Goal: Information Seeking & Learning: Learn about a topic

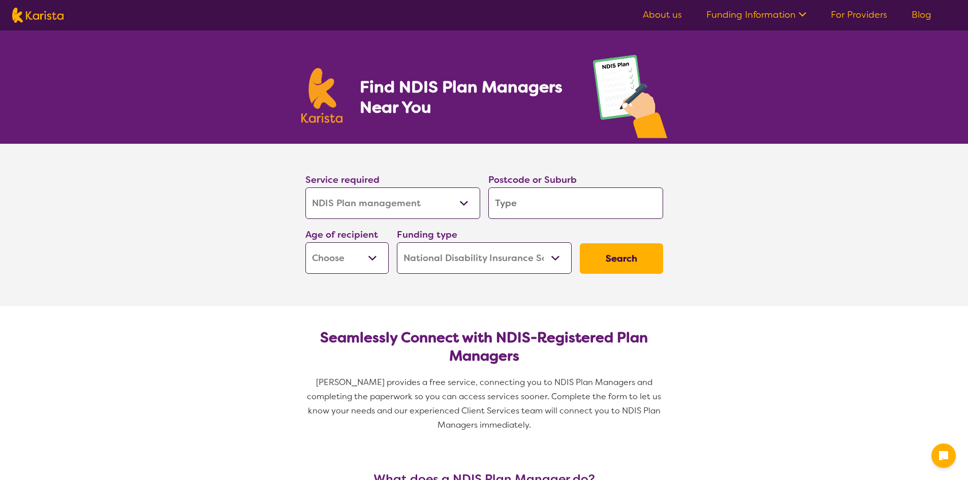
select select "NDIS Plan management"
select select "NDIS"
select select "NDIS Plan management"
select select "NDIS"
drag, startPoint x: 0, startPoint y: 0, endPoint x: 567, endPoint y: 200, distance: 601.4
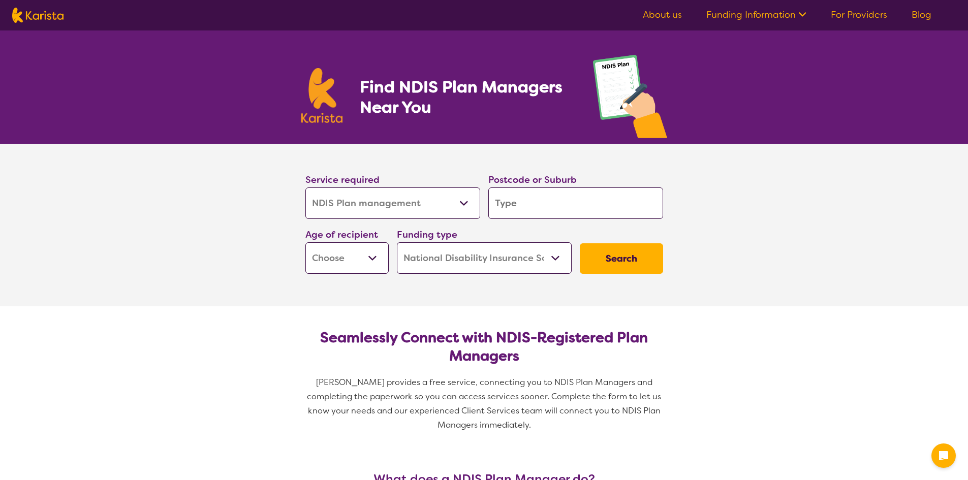
click at [568, 200] on input "search" at bounding box center [575, 204] width 175 height 32
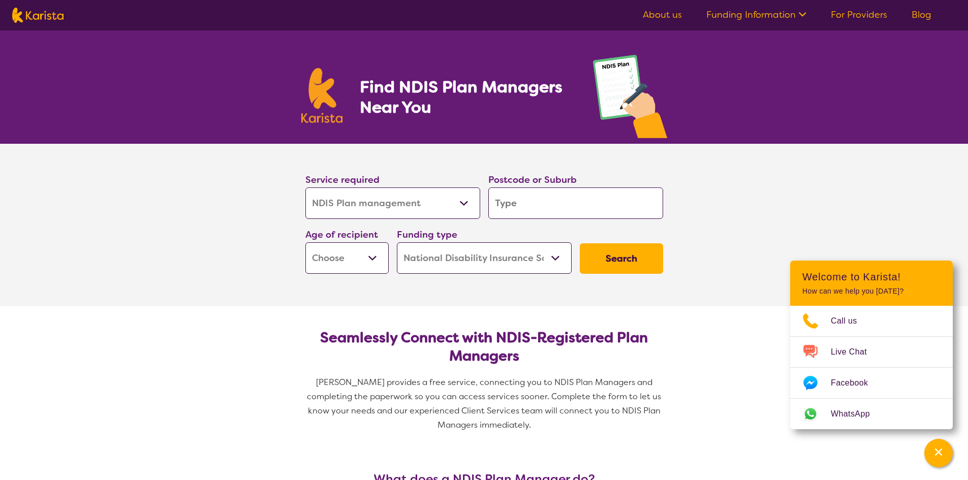
type input "4212"
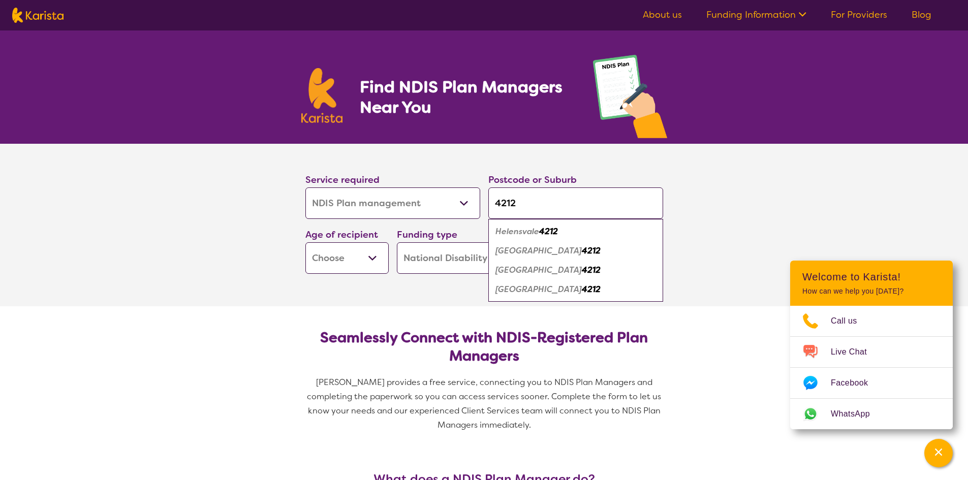
click at [383, 258] on select "Early Childhood - 0 to 9 Child - 10 to 11 Adolescent - 12 to 17 Adult - 18 to 6…" at bounding box center [346, 258] width 83 height 32
select select "EC"
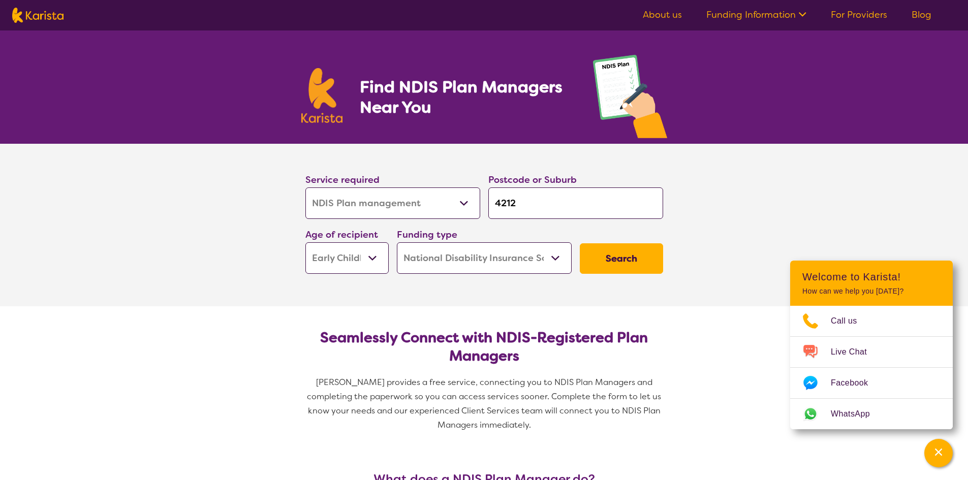
click at [305, 242] on select "Early Childhood - 0 to 9 Child - 10 to 11 Adolescent - 12 to 17 Adult - 18 to 6…" at bounding box center [346, 258] width 83 height 32
select select "EC"
click at [616, 254] on button "Search" at bounding box center [621, 258] width 83 height 30
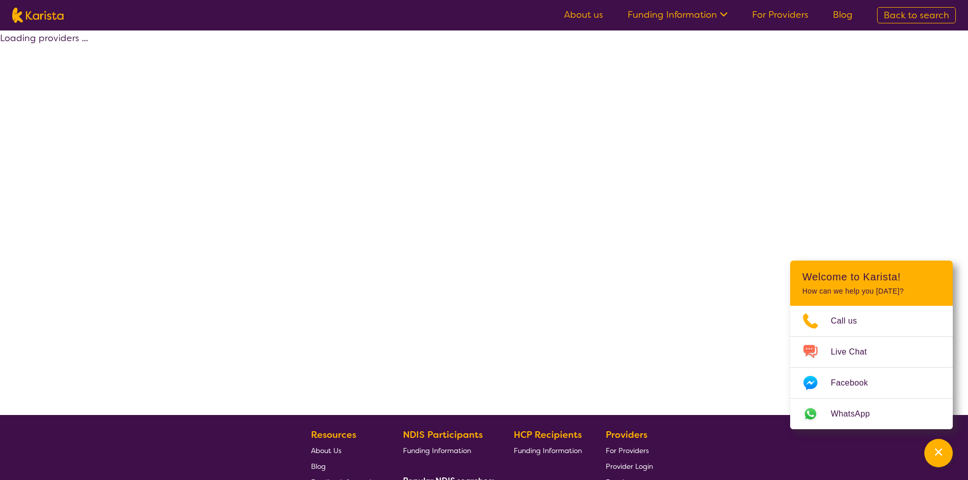
select select "by_score"
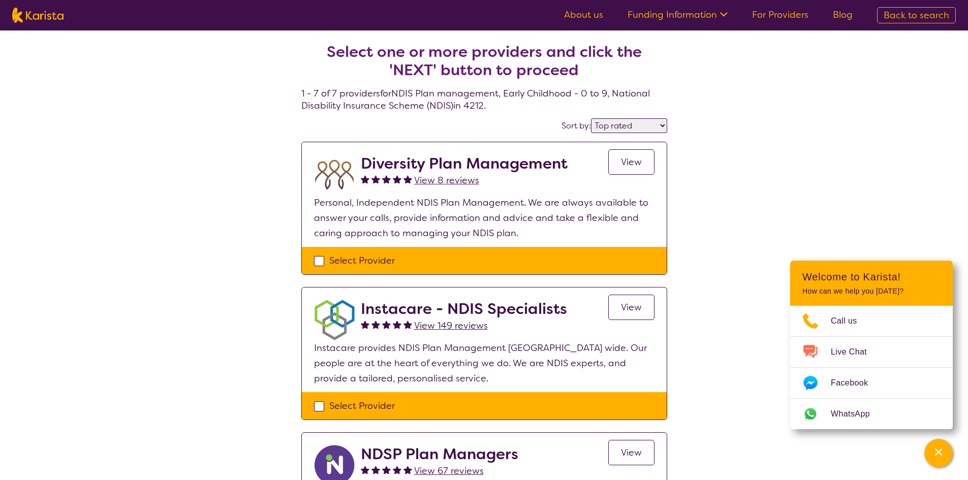
select select "NDIS Plan management"
select select "EC"
select select "NDIS"
select select "NDIS Plan management"
select select "EC"
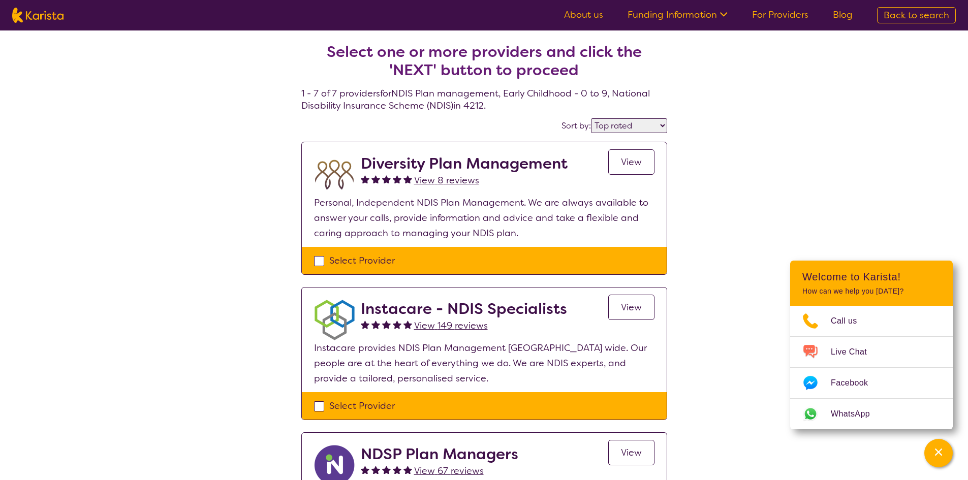
select select "NDIS"
